Goal: Task Accomplishment & Management: Use online tool/utility

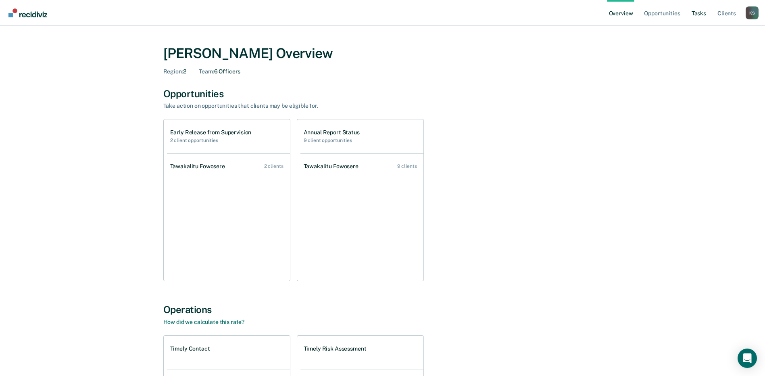
click at [697, 13] on link "Tasks" at bounding box center [699, 13] width 18 height 26
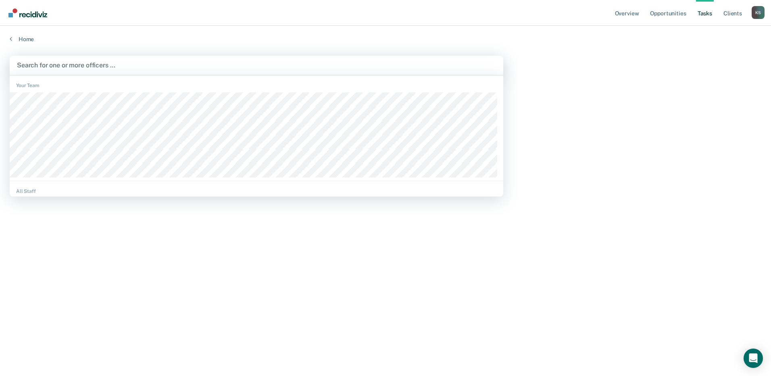
click at [69, 64] on div at bounding box center [256, 64] width 479 height 9
type input "melo"
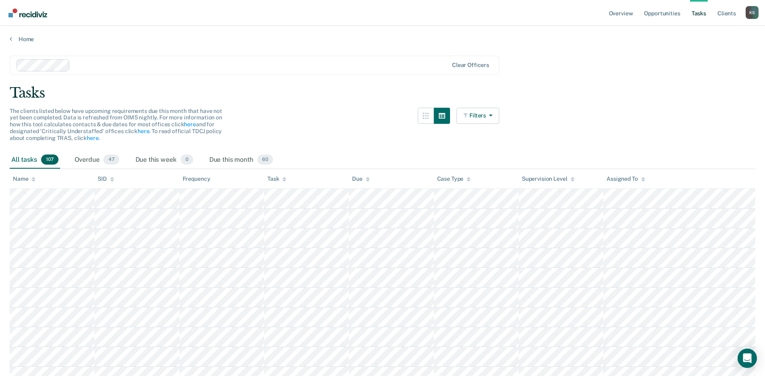
click at [566, 177] on div "Supervision Level" at bounding box center [548, 178] width 53 height 7
click at [572, 178] on icon at bounding box center [572, 178] width 4 height 2
click at [571, 181] on icon at bounding box center [572, 180] width 4 height 2
click at [572, 177] on icon at bounding box center [572, 179] width 4 height 5
click at [92, 156] on div "Overdue 47" at bounding box center [97, 160] width 48 height 18
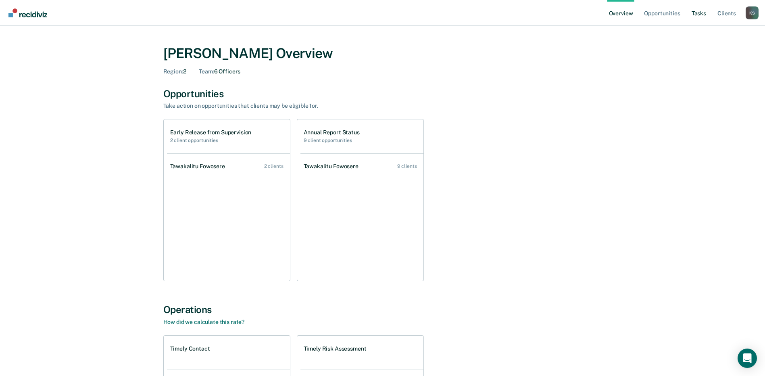
click at [699, 16] on link "Tasks" at bounding box center [699, 13] width 18 height 26
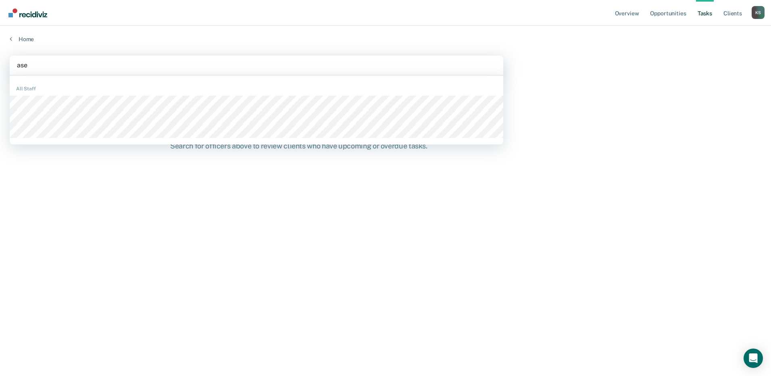
type input "asen"
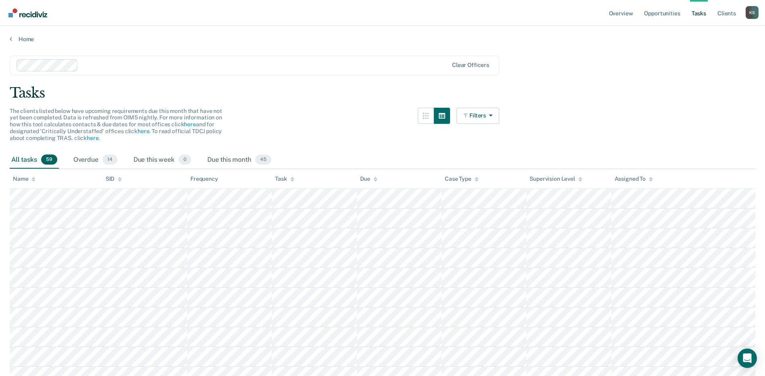
click at [548, 176] on div "Supervision Level" at bounding box center [555, 178] width 53 height 7
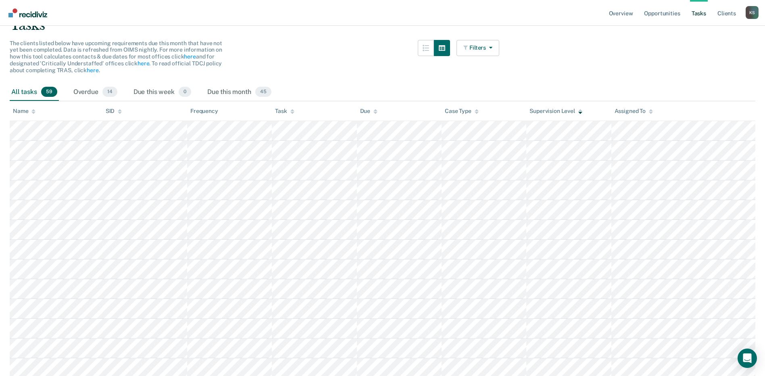
scroll to position [43, 0]
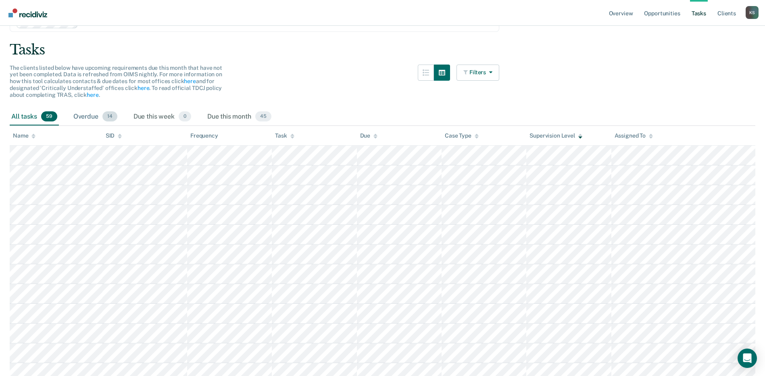
click at [89, 116] on div "Overdue 14" at bounding box center [95, 117] width 47 height 18
click at [236, 117] on div "Due this month 45" at bounding box center [239, 117] width 67 height 18
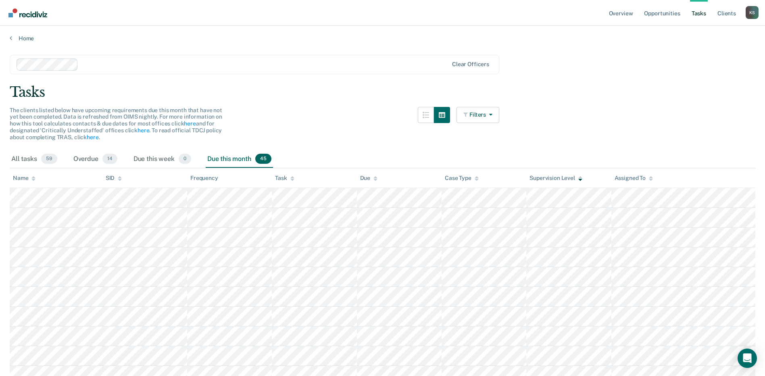
scroll to position [0, 0]
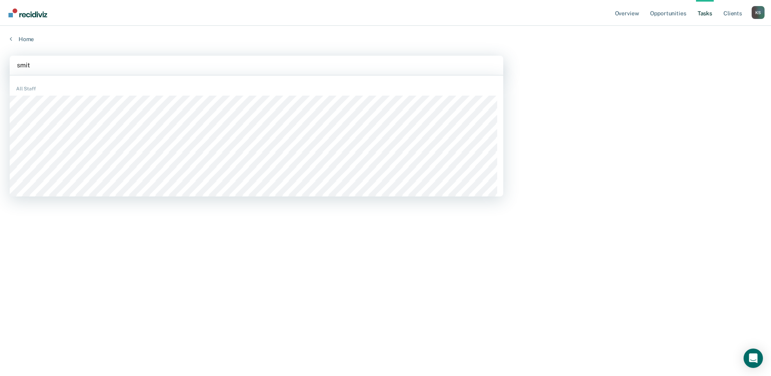
type input "smith"
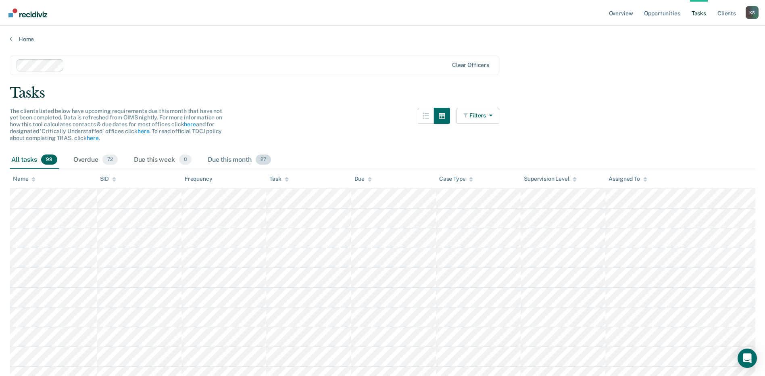
click at [221, 163] on div "Due this month 27" at bounding box center [239, 160] width 66 height 18
click at [550, 179] on div "Supervision Level" at bounding box center [550, 178] width 53 height 7
click at [86, 157] on div "Overdue 72" at bounding box center [96, 160] width 48 height 18
click at [551, 181] on div "Supervision Level" at bounding box center [548, 178] width 53 height 7
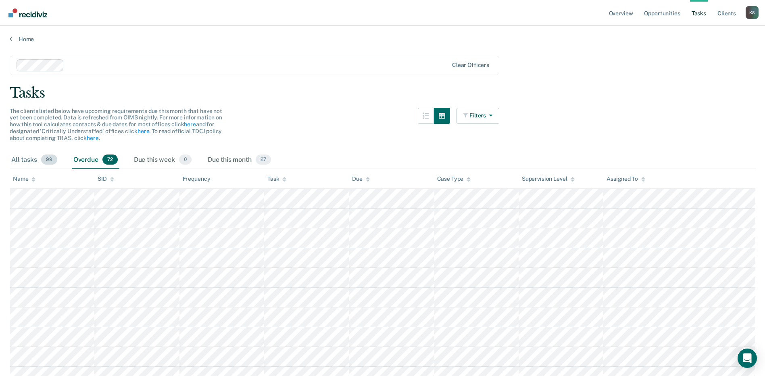
click at [27, 162] on div "All tasks 99" at bounding box center [34, 160] width 49 height 18
click at [544, 180] on div "Supervision Level" at bounding box center [550, 178] width 53 height 7
